Goal: Task Accomplishment & Management: Complete application form

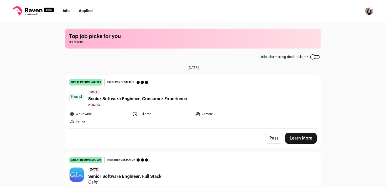
scroll to position [981, 0]
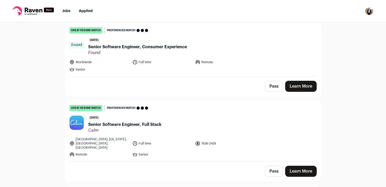
scroll to position [54, 0]
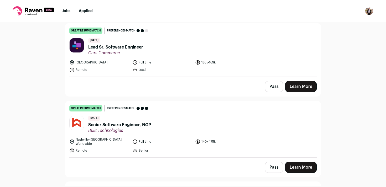
scroll to position [263, 0]
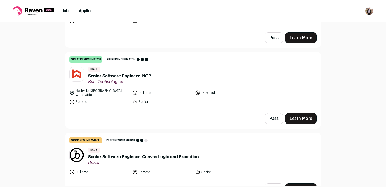
click at [271, 70] on header "[DATE] Senior Software Engineer, NGP Built Technologies" at bounding box center [192, 76] width 247 height 18
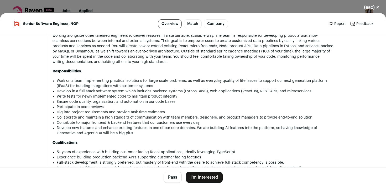
scroll to position [406, 0]
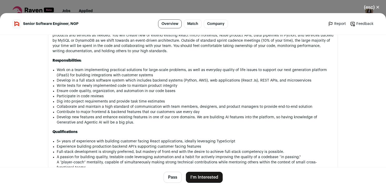
click at [208, 173] on button "I'm Interested" at bounding box center [204, 177] width 37 height 11
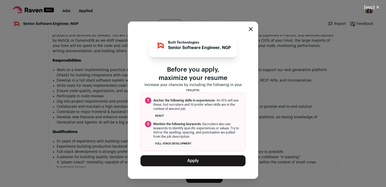
click at [208, 159] on button "Apply" at bounding box center [192, 160] width 105 height 11
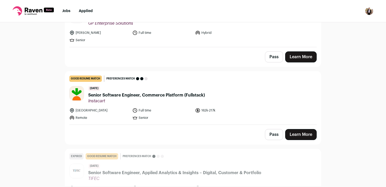
scroll to position [392, 0]
click at [253, 111] on ul "United States Full time 162k-217k Remote Senior" at bounding box center [161, 114] width 185 height 13
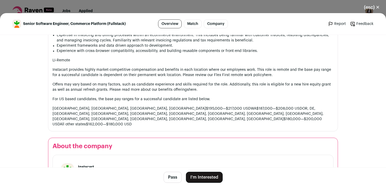
scroll to position [573, 0]
click at [202, 178] on button "I'm Interested" at bounding box center [204, 177] width 37 height 11
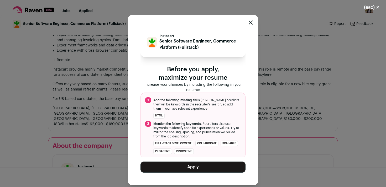
click at [207, 163] on button "Apply" at bounding box center [192, 167] width 105 height 11
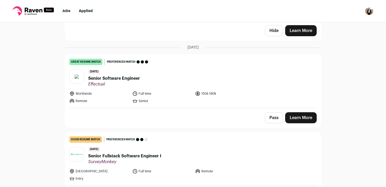
scroll to position [497, 0]
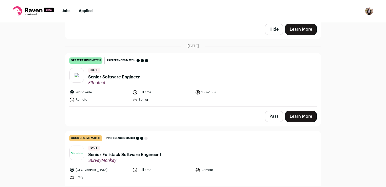
click at [214, 80] on header "13 days ago Senior Software Engineer Effectual" at bounding box center [192, 77] width 247 height 18
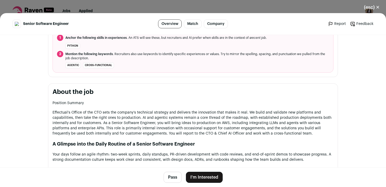
scroll to position [301, 0]
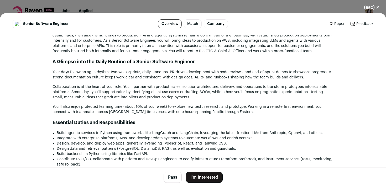
click at [198, 176] on button "I'm Interested" at bounding box center [204, 177] width 37 height 11
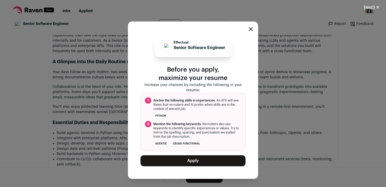
click at [205, 158] on button "Apply" at bounding box center [192, 160] width 105 height 11
